Goal: Transaction & Acquisition: Download file/media

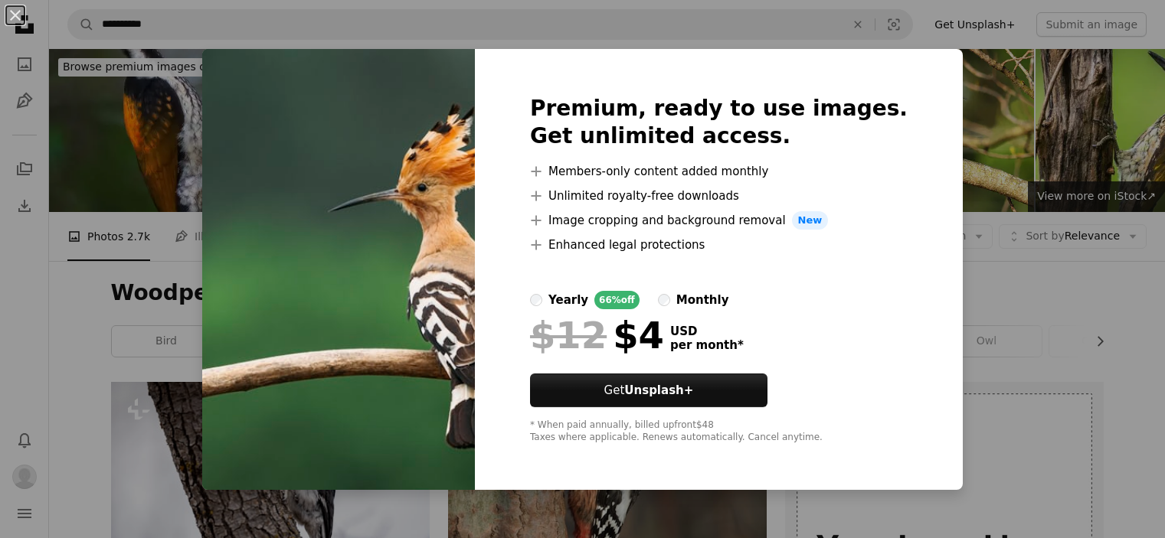
scroll to position [3293, 0]
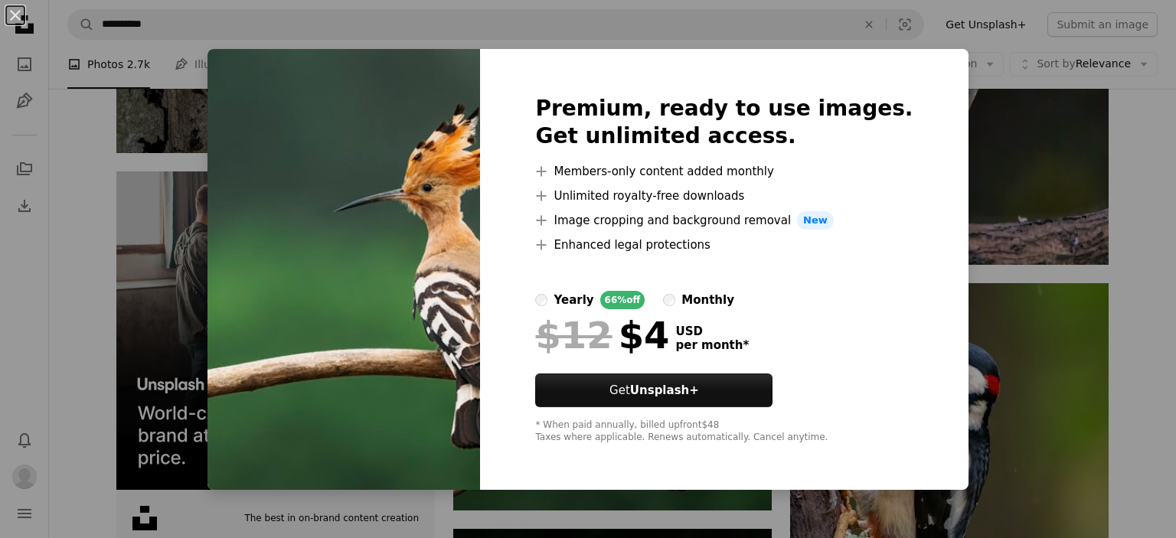
click at [1039, 213] on div "An X shape Premium, ready to use images. Get unlimited access. A plus sign Memb…" at bounding box center [588, 269] width 1176 height 538
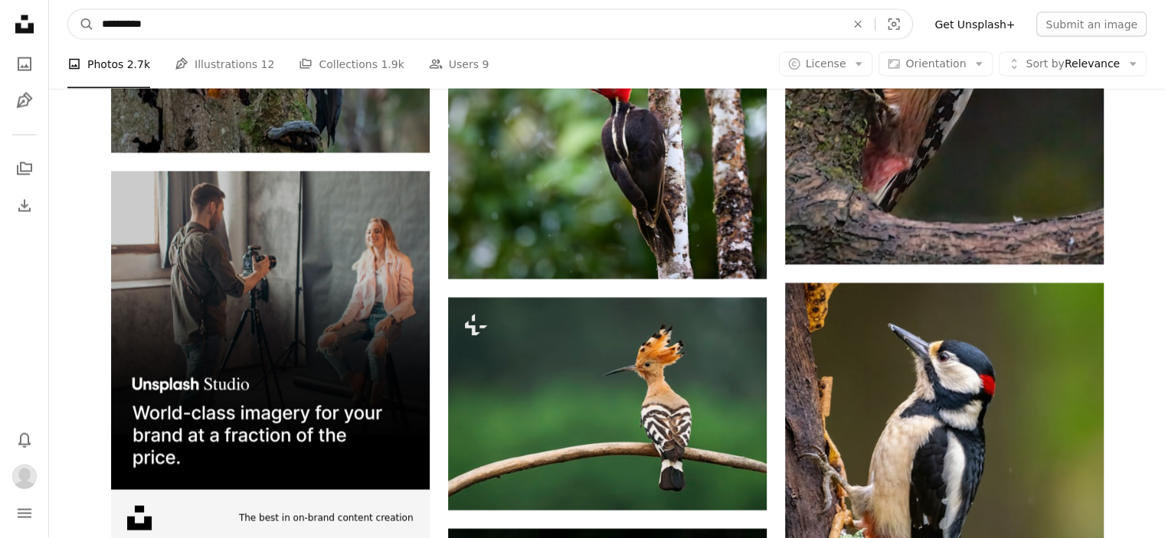
click at [234, 25] on input "**********" at bounding box center [467, 24] width 747 height 29
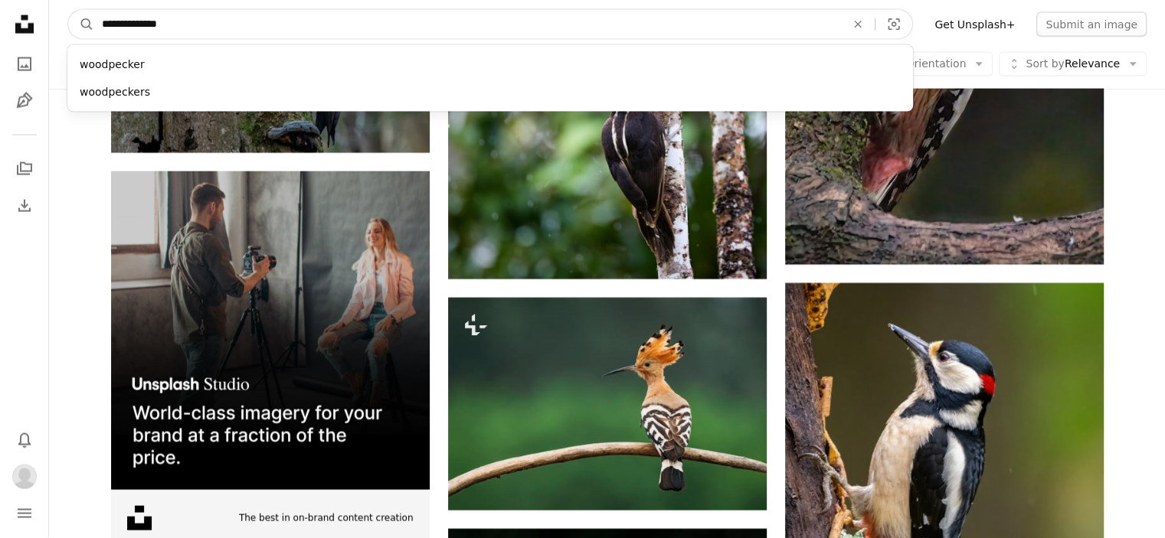
type input "**********"
click button "A magnifying glass" at bounding box center [81, 24] width 26 height 29
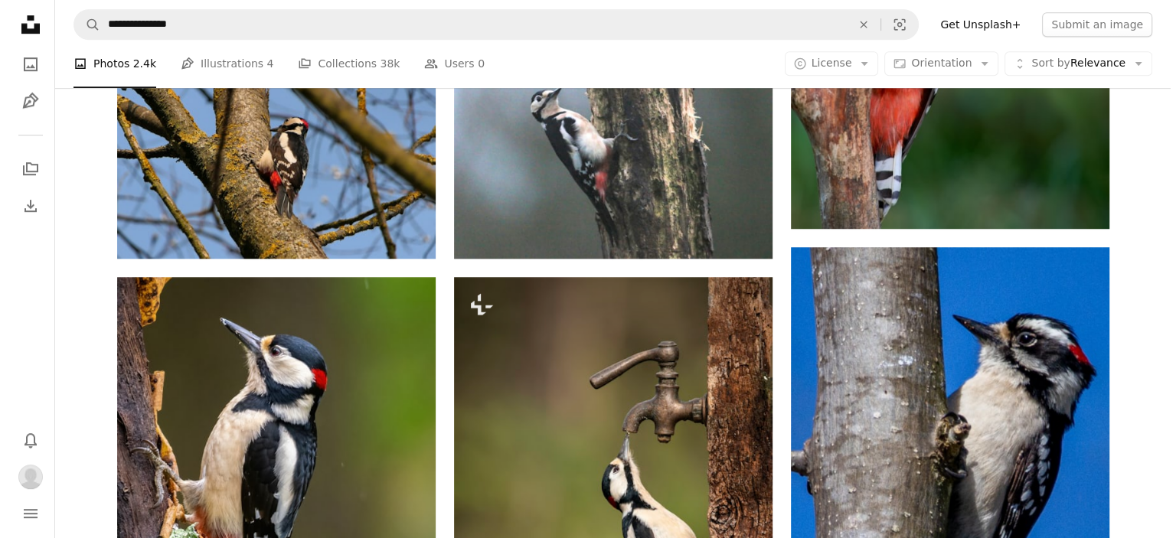
scroll to position [1072, 0]
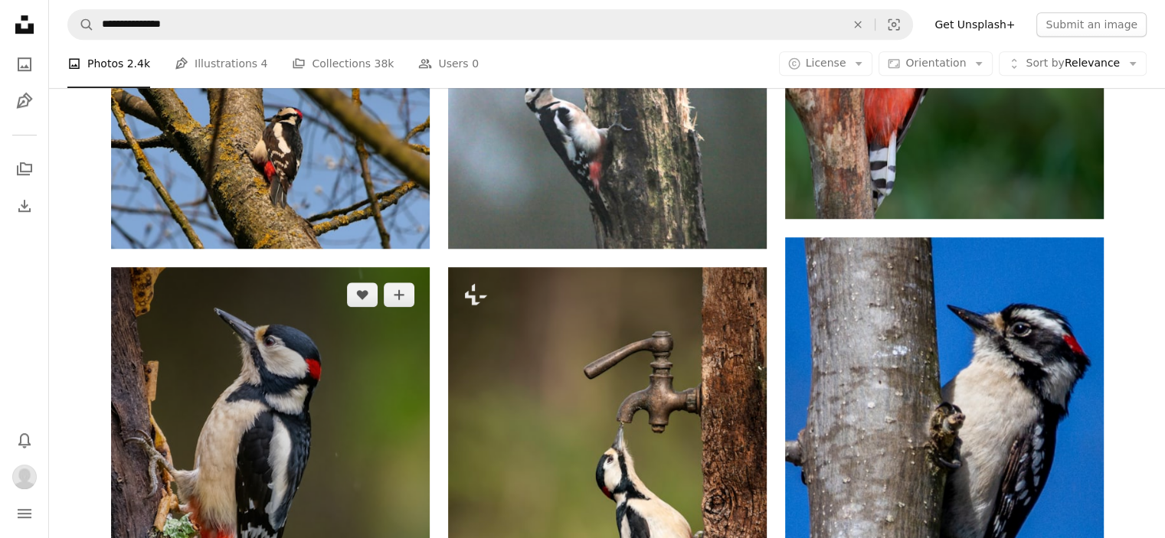
click at [260, 333] on img at bounding box center [270, 479] width 319 height 425
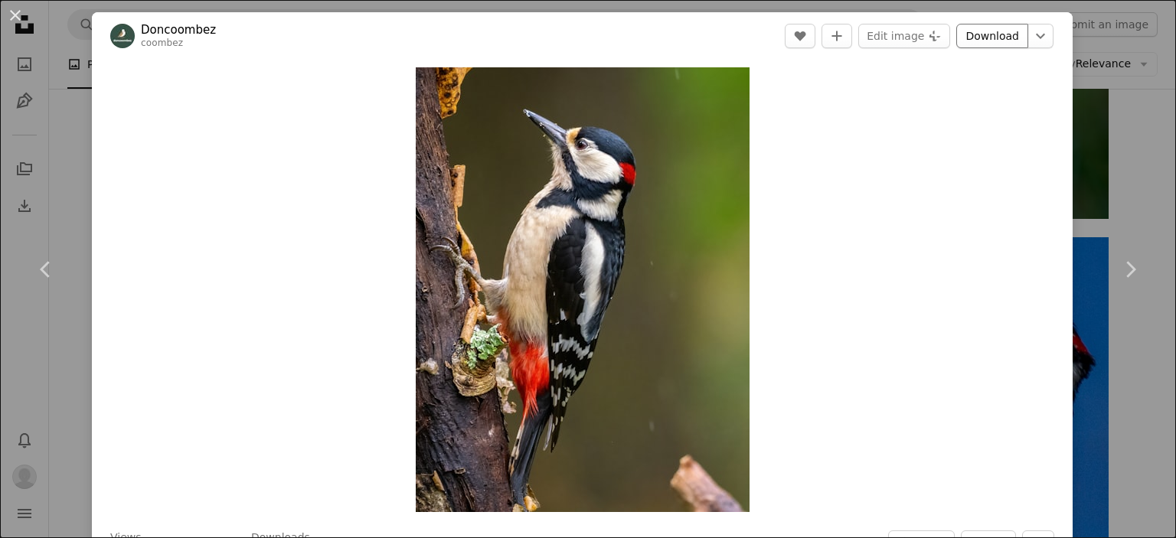
click at [968, 30] on link "Download" at bounding box center [993, 36] width 72 height 25
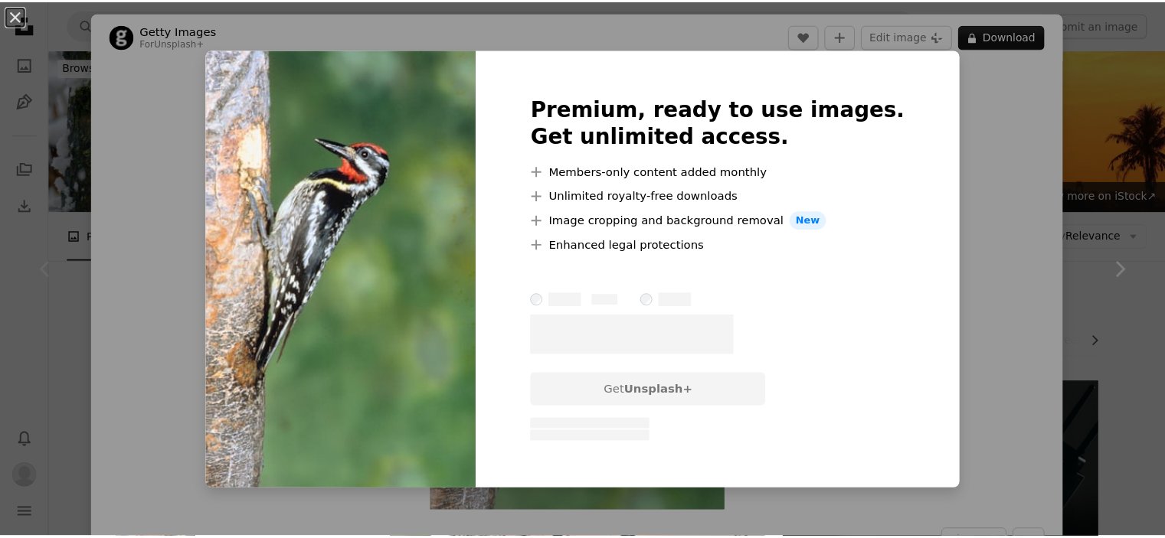
scroll to position [77, 0]
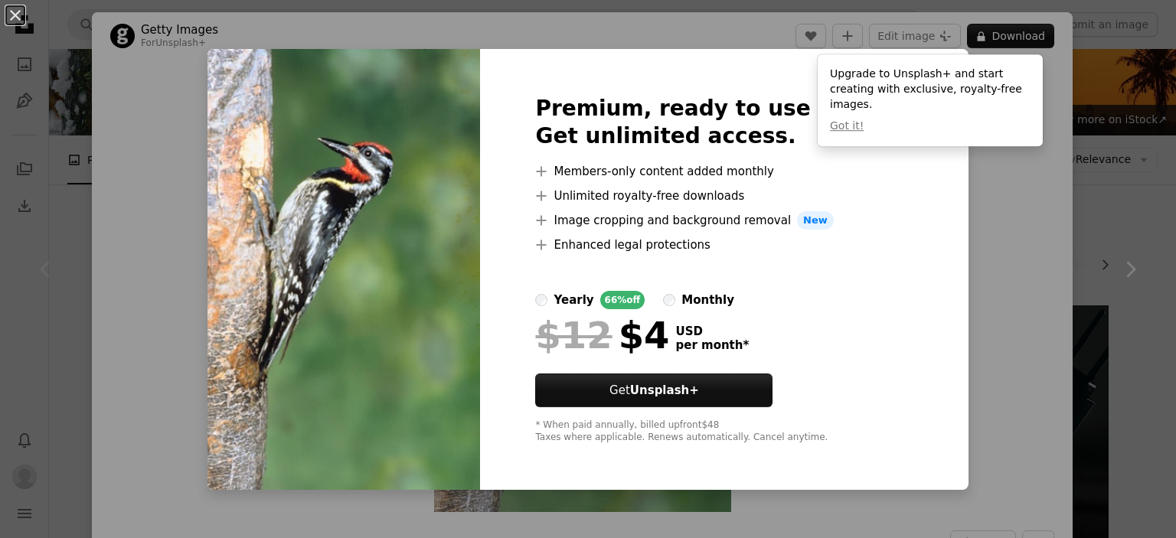
click at [991, 244] on div "An X shape Premium, ready to use images. Get unlimited access. A plus sign Memb…" at bounding box center [588, 269] width 1176 height 538
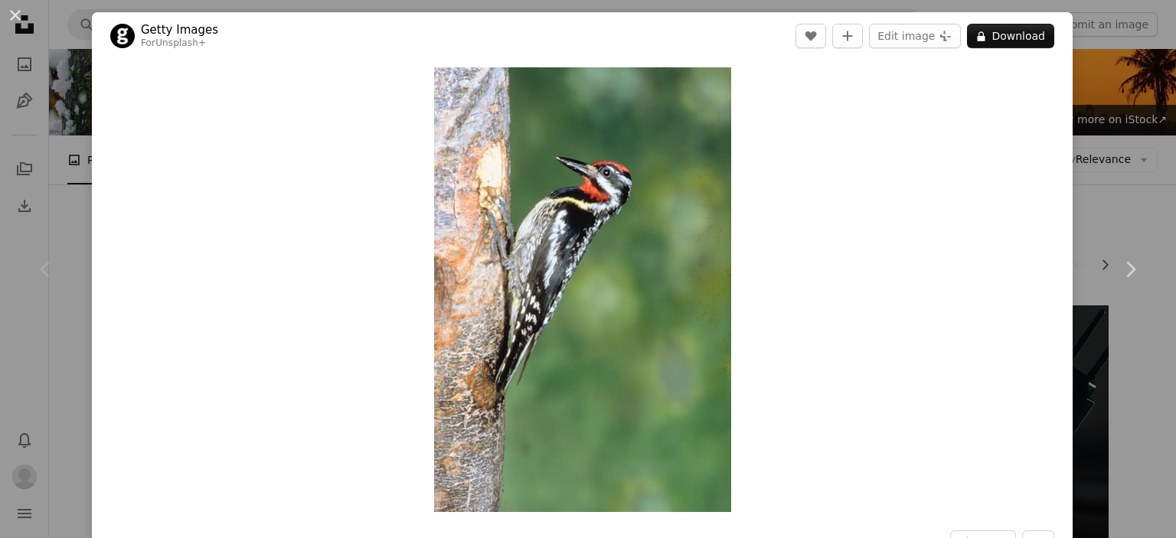
click at [2, 102] on div "An X shape Chevron left Chevron right Getty Images For Unsplash+ A heart A plus…" at bounding box center [588, 269] width 1176 height 538
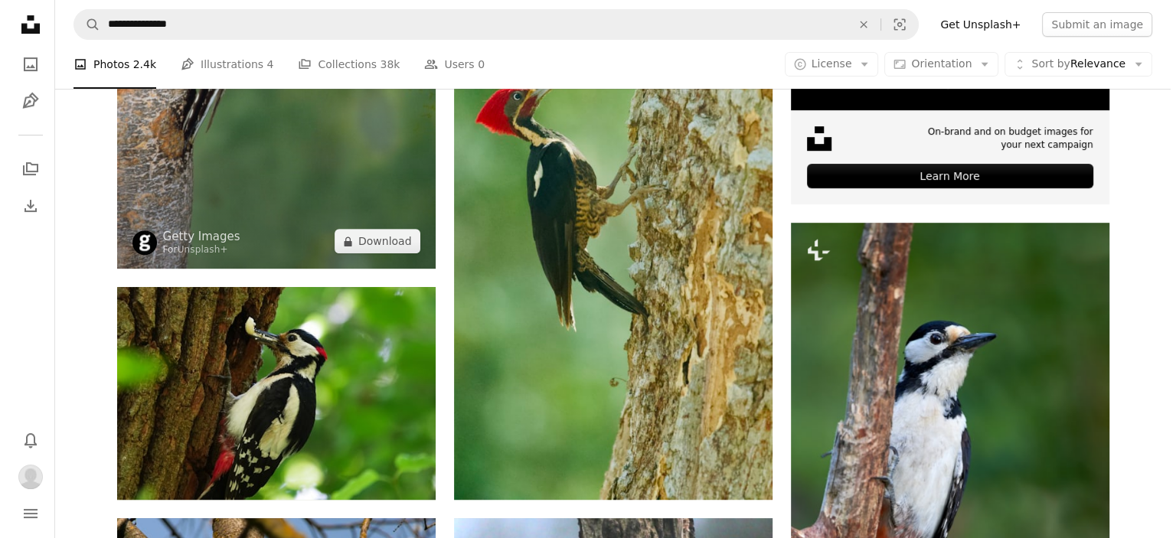
scroll to position [613, 0]
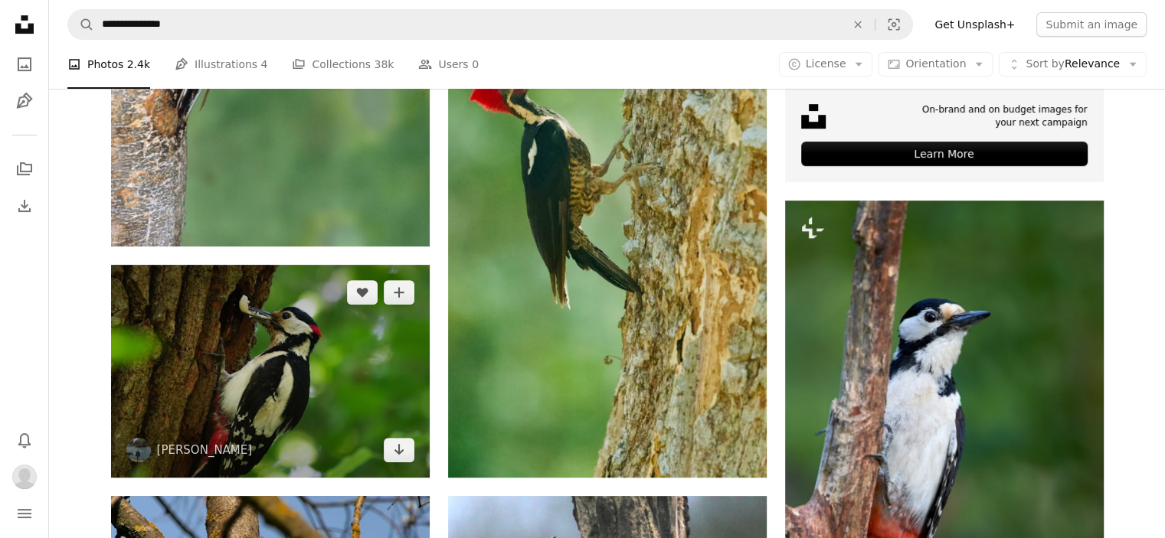
click at [255, 265] on img at bounding box center [270, 371] width 319 height 212
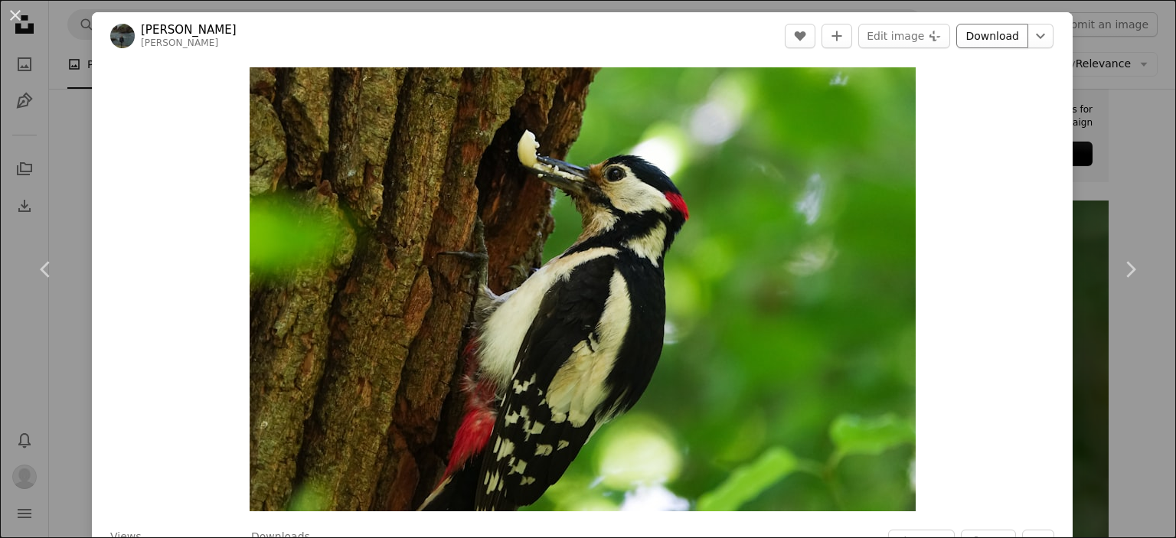
click at [996, 38] on link "Download" at bounding box center [993, 36] width 72 height 25
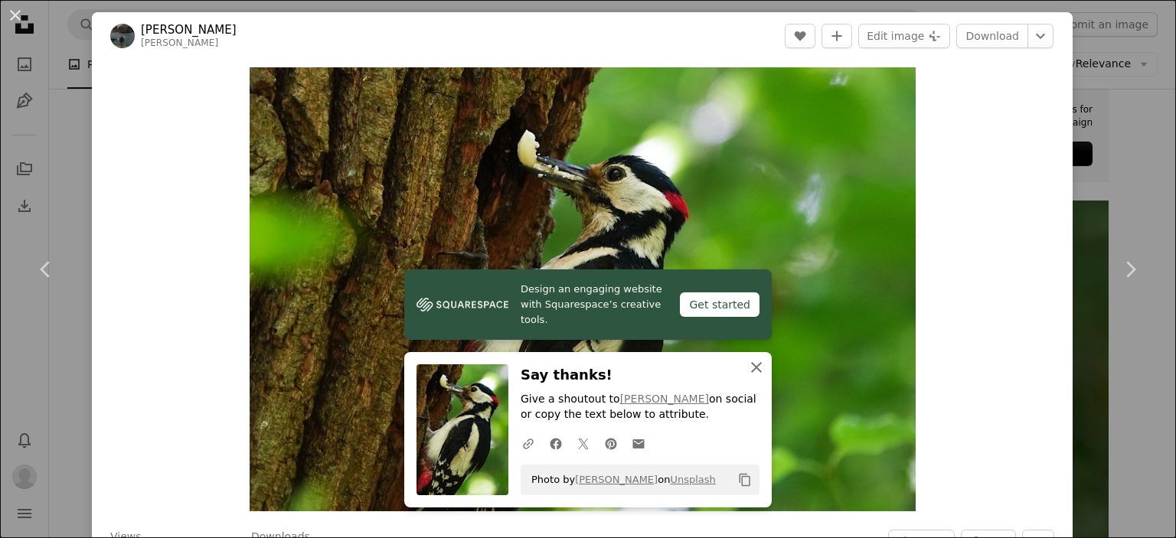
click at [752, 371] on icon "An X shape" at bounding box center [757, 367] width 18 height 18
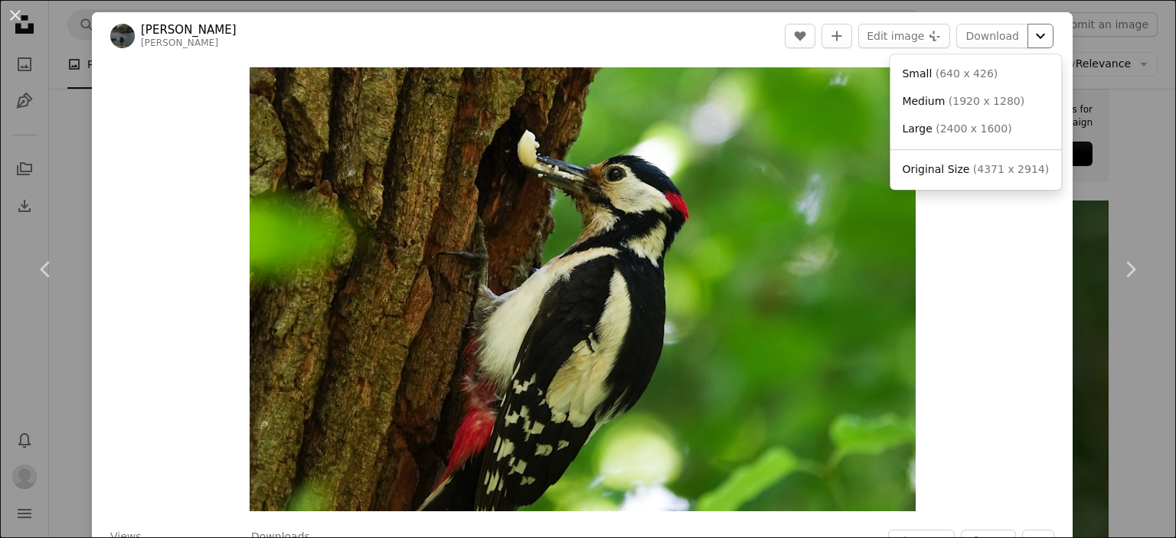
click at [1030, 41] on icon "Chevron down" at bounding box center [1041, 36] width 25 height 18
click at [1029, 42] on icon "Chevron down" at bounding box center [1041, 36] width 25 height 18
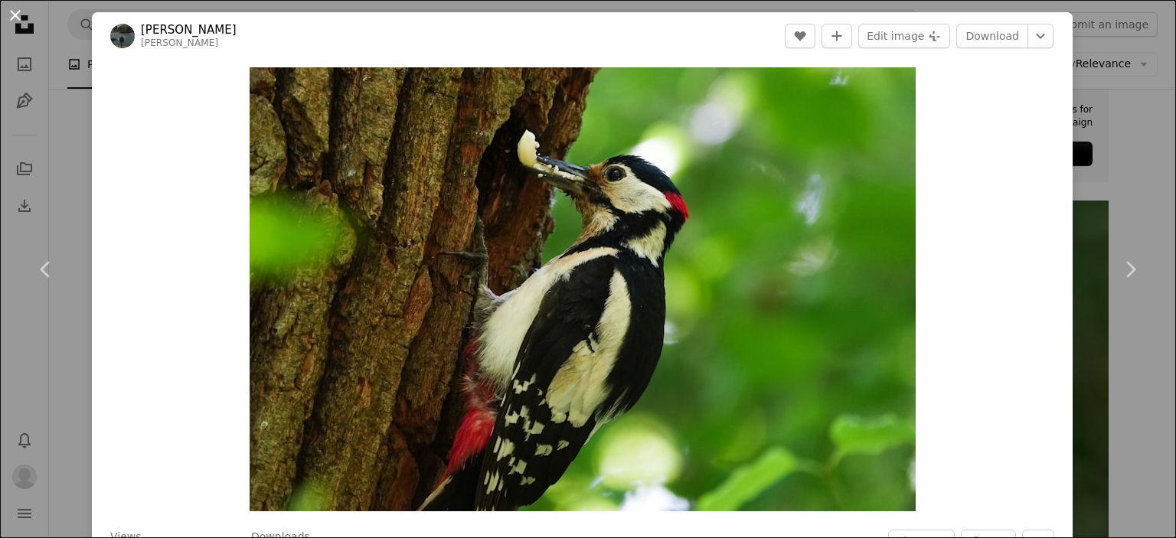
click at [19, 11] on button "An X shape" at bounding box center [15, 15] width 18 height 18
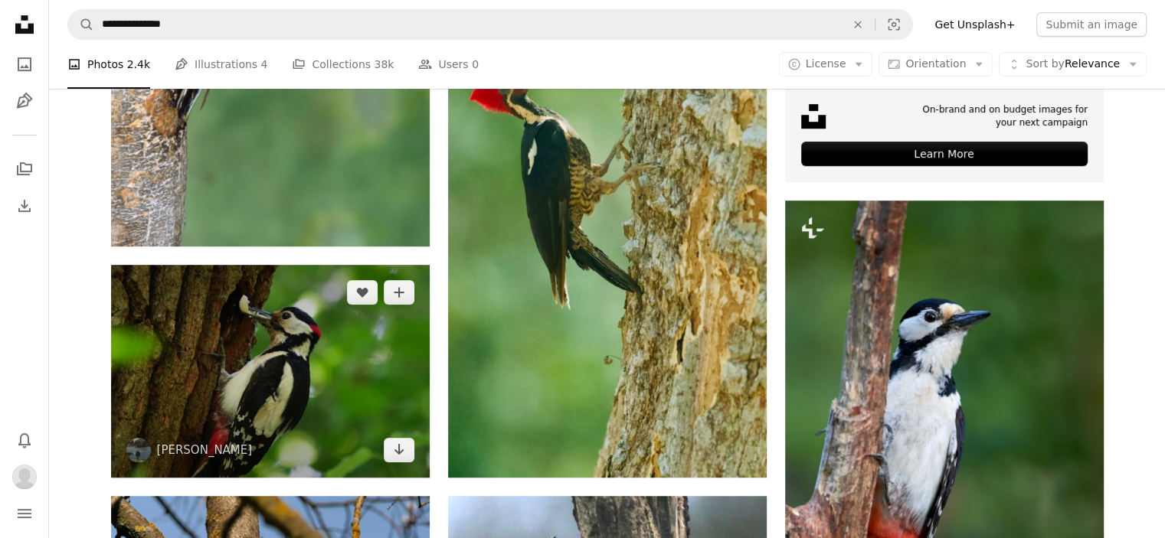
click at [249, 265] on img at bounding box center [270, 371] width 319 height 212
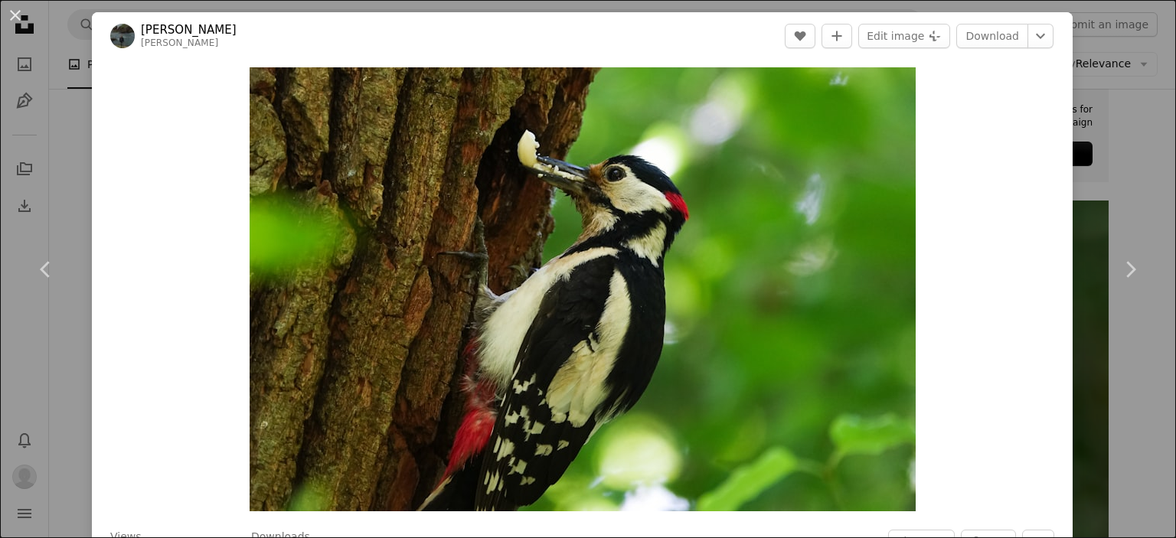
click at [1081, 54] on div "An X shape Chevron left Chevron right Adrien Stachowiak adrien_s A heart A plus…" at bounding box center [588, 269] width 1176 height 538
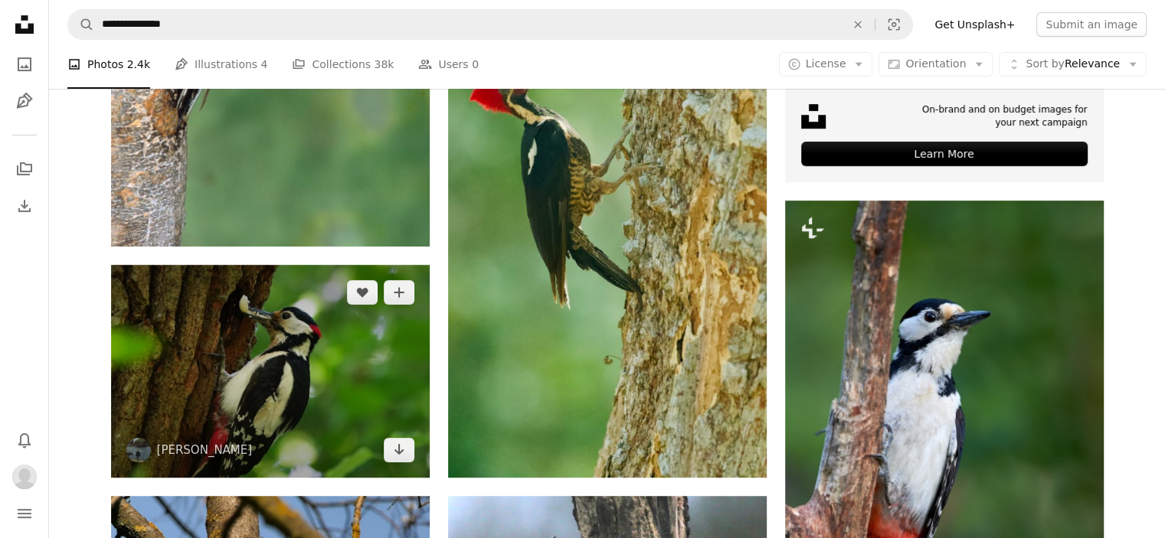
click at [368, 265] on img at bounding box center [270, 371] width 319 height 212
